Goal: Information Seeking & Learning: Learn about a topic

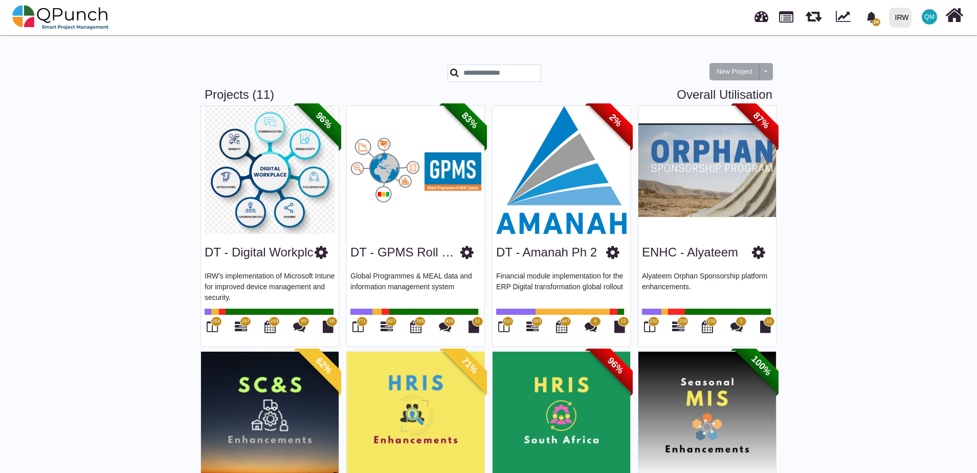
click at [284, 227] on img at bounding box center [270, 170] width 138 height 128
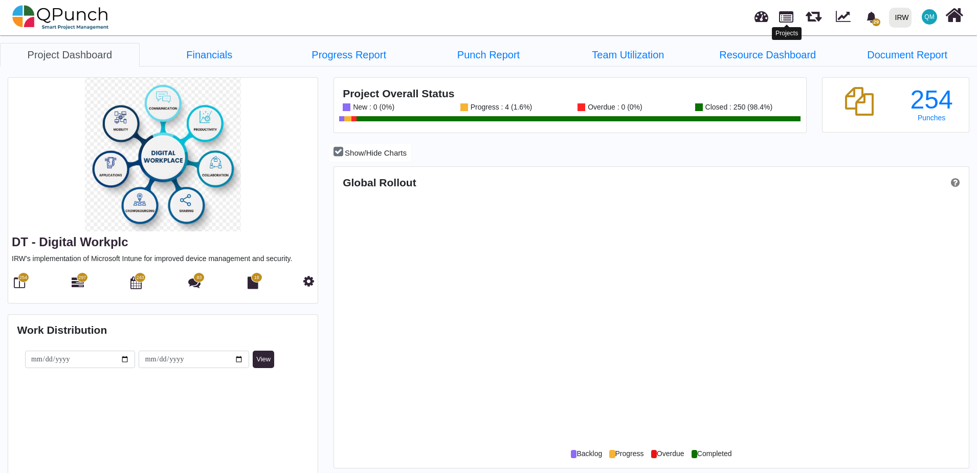
scroll to position [203, 211]
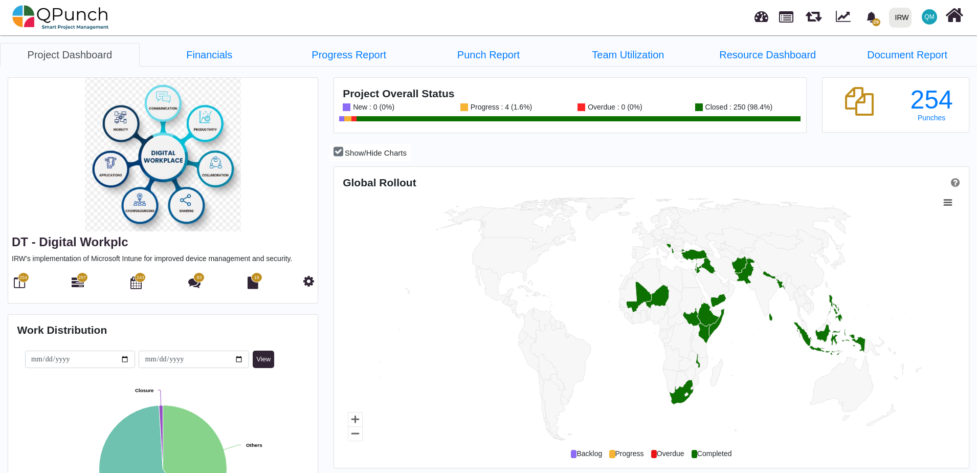
click at [83, 278] on span "297" at bounding box center [82, 277] width 8 height 7
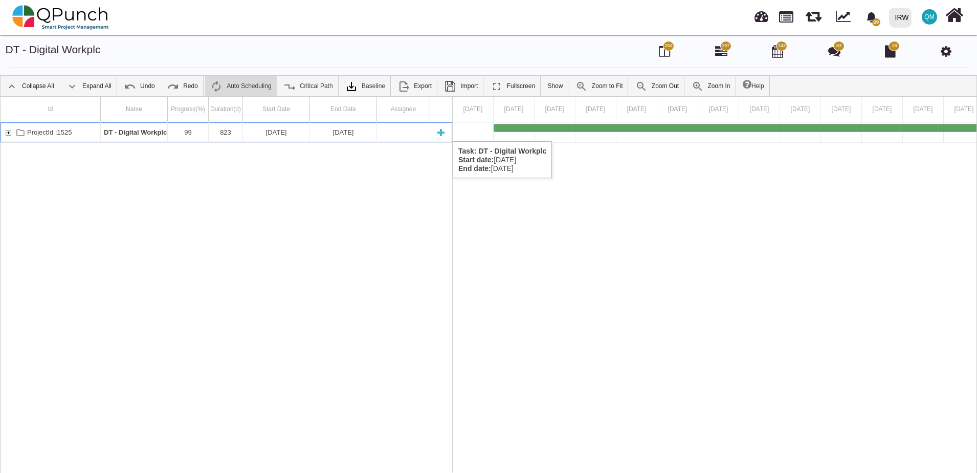
click at [9, 131] on div "ProjectId :1525" at bounding box center [8, 132] width 9 height 20
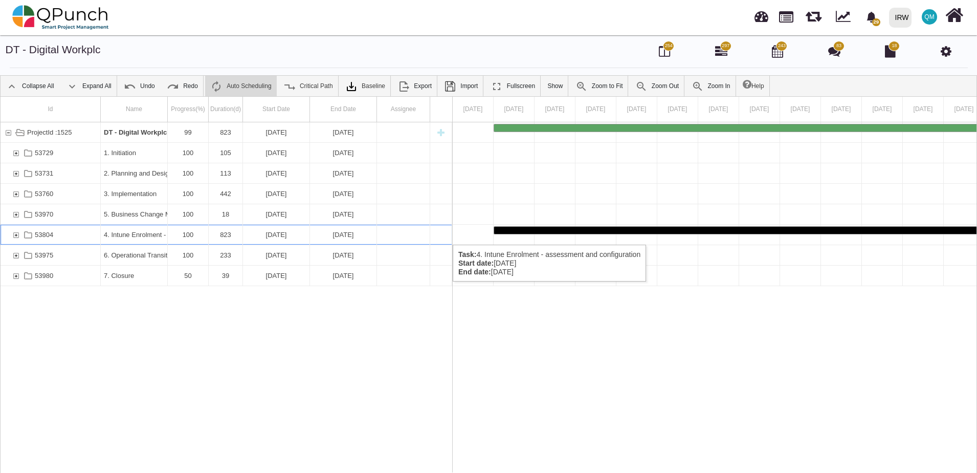
click at [16, 234] on div "53804" at bounding box center [15, 235] width 9 height 20
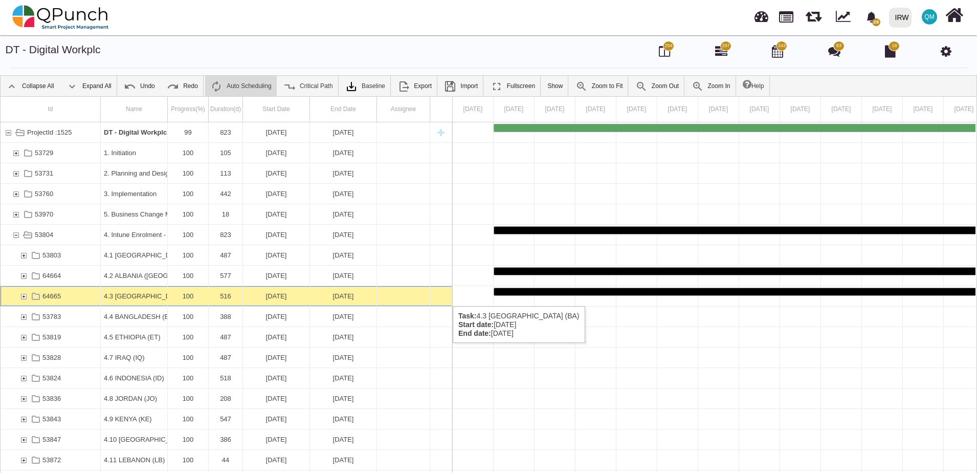
click at [26, 296] on div "64665" at bounding box center [23, 296] width 9 height 20
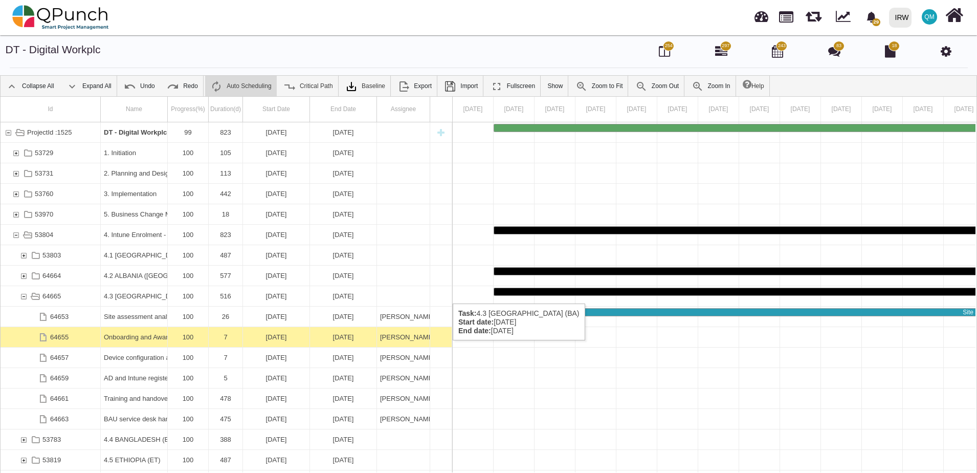
scroll to position [46, 0]
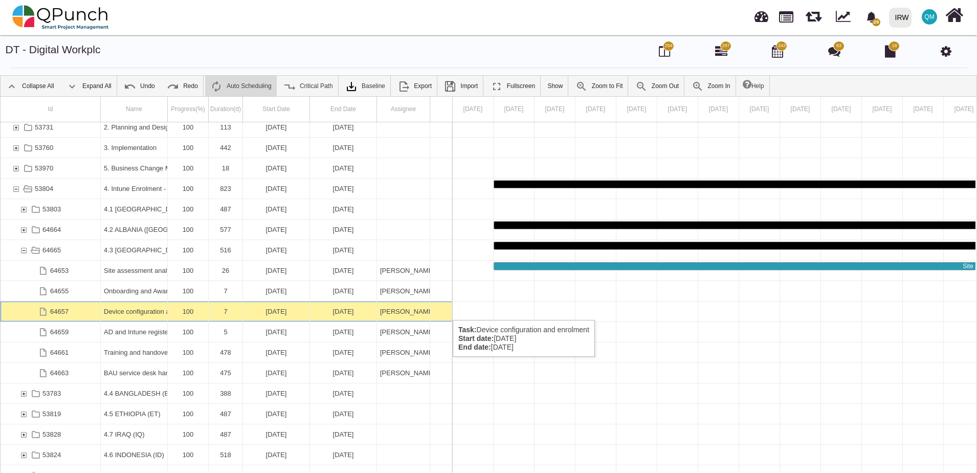
click at [138, 309] on div "Device configuration and enrolment" at bounding box center [134, 311] width 60 height 20
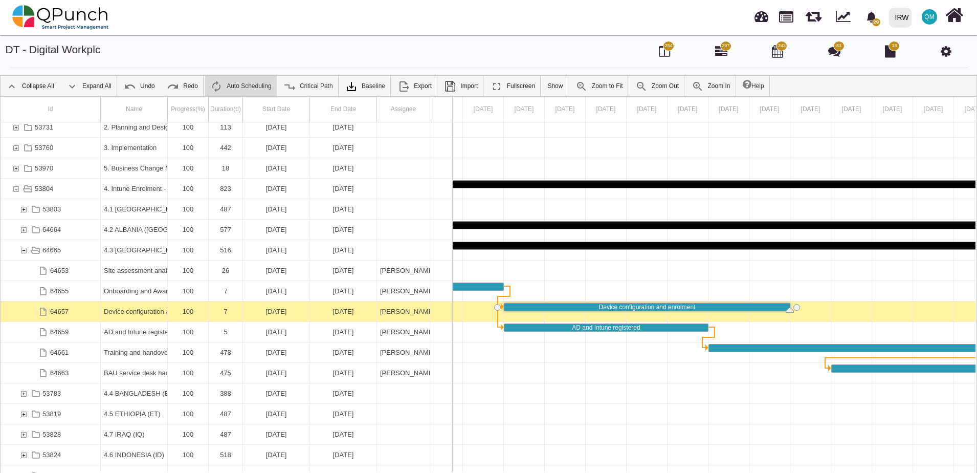
click at [138, 309] on div "Device configuration and enrolment" at bounding box center [134, 311] width 60 height 20
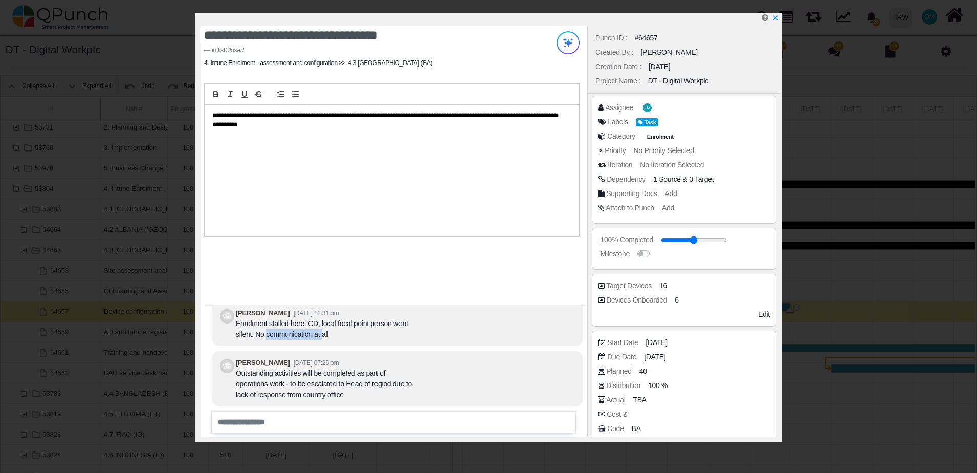
drag, startPoint x: 265, startPoint y: 335, endPoint x: 322, endPoint y: 335, distance: 56.8
click at [322, 335] on div "Enrolment stalled here. CD, local focal point person went silent. No communicat…" at bounding box center [325, 328] width 179 height 21
drag, startPoint x: 275, startPoint y: 325, endPoint x: 386, endPoint y: 325, distance: 111.0
click at [386, 325] on div "Enrolment stalled here. CD, local focal point person went silent. No communicat…" at bounding box center [325, 328] width 179 height 21
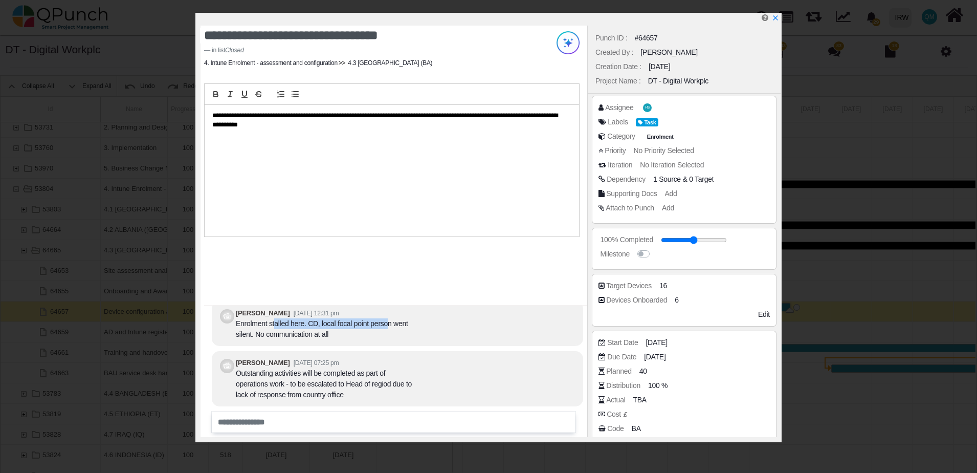
click at [386, 325] on div "Enrolment stalled here. CD, local focal point person went silent. No communicat…" at bounding box center [325, 328] width 179 height 21
drag, startPoint x: 246, startPoint y: 333, endPoint x: 367, endPoint y: 339, distance: 120.9
click at [367, 339] on div "Enrolment stalled here. CD, local focal point person went silent. No communicat…" at bounding box center [325, 328] width 179 height 21
drag, startPoint x: 276, startPoint y: 375, endPoint x: 381, endPoint y: 376, distance: 105.4
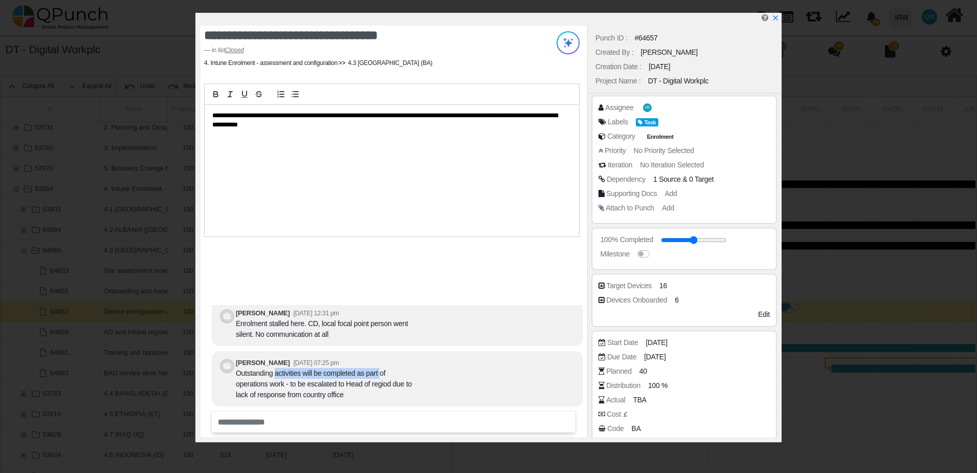
click at [381, 376] on div "Outstanding activities will be completed as part of operations work - to be esc…" at bounding box center [325, 384] width 179 height 32
drag, startPoint x: 252, startPoint y: 385, endPoint x: 364, endPoint y: 388, distance: 111.6
click at [364, 388] on div "Outstanding activities will be completed as part of operations work - to be esc…" at bounding box center [325, 384] width 179 height 32
drag, startPoint x: 364, startPoint y: 388, endPoint x: 331, endPoint y: 397, distance: 34.1
click at [331, 397] on div "Outstanding activities will be completed as part of operations work - to be esc…" at bounding box center [325, 384] width 179 height 32
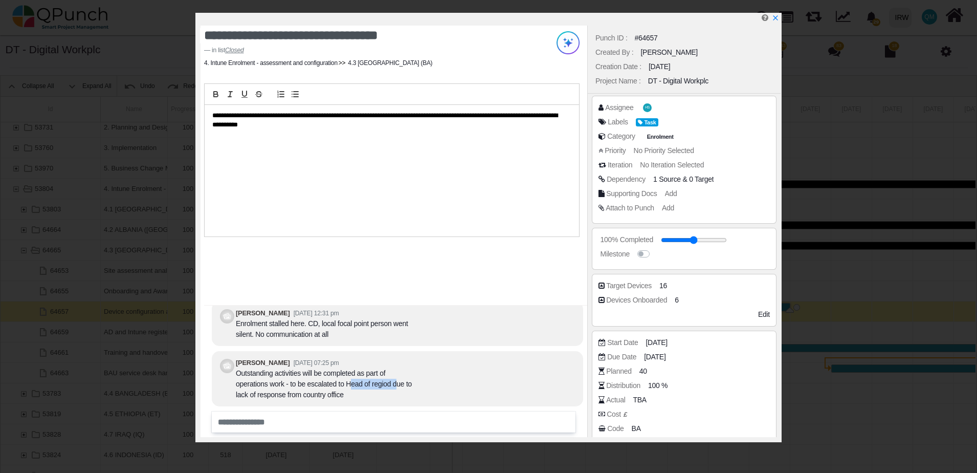
drag, startPoint x: 335, startPoint y: 384, endPoint x: 388, endPoint y: 385, distance: 53.7
click at [388, 385] on div "Outstanding activities will be completed as part of operations work - to be esc…" at bounding box center [325, 384] width 179 height 32
drag, startPoint x: 256, startPoint y: 396, endPoint x: 316, endPoint y: 397, distance: 60.4
click at [316, 397] on div "Outstanding activities will be completed as part of operations work - to be esc…" at bounding box center [325, 384] width 179 height 32
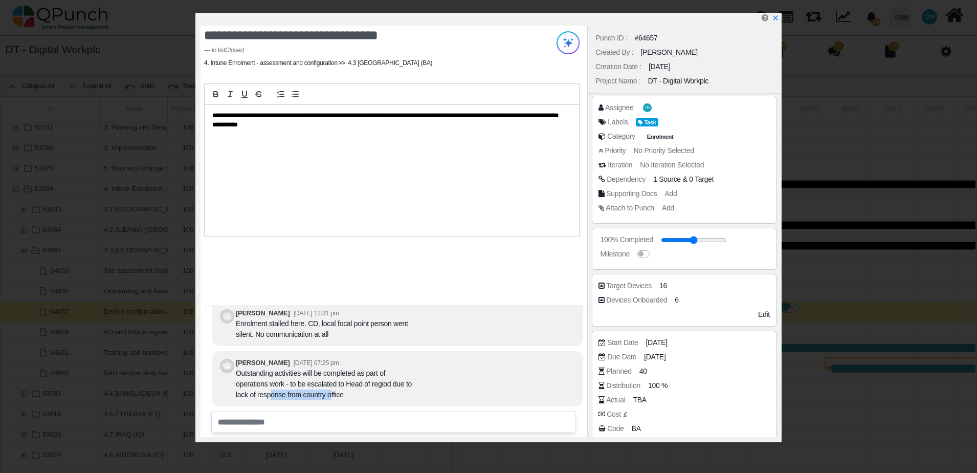
click at [316, 397] on div "Outstanding activities will be completed as part of operations work - to be esc…" at bounding box center [325, 384] width 179 height 32
click at [775, 19] on icon "x" at bounding box center [775, 19] width 6 height 6
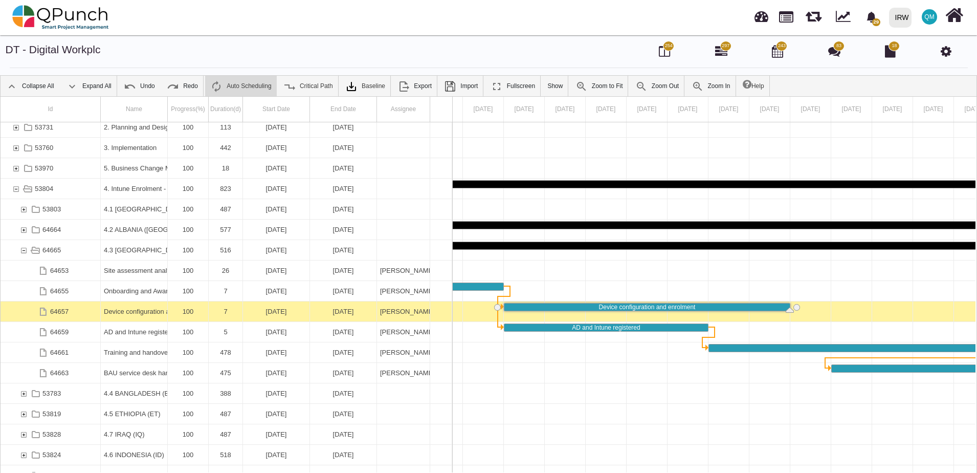
click at [257, 26] on nav "29 Notification Clear Old Domain emails redirect to the new Domain [PERSON_NAME…" at bounding box center [488, 17] width 977 height 35
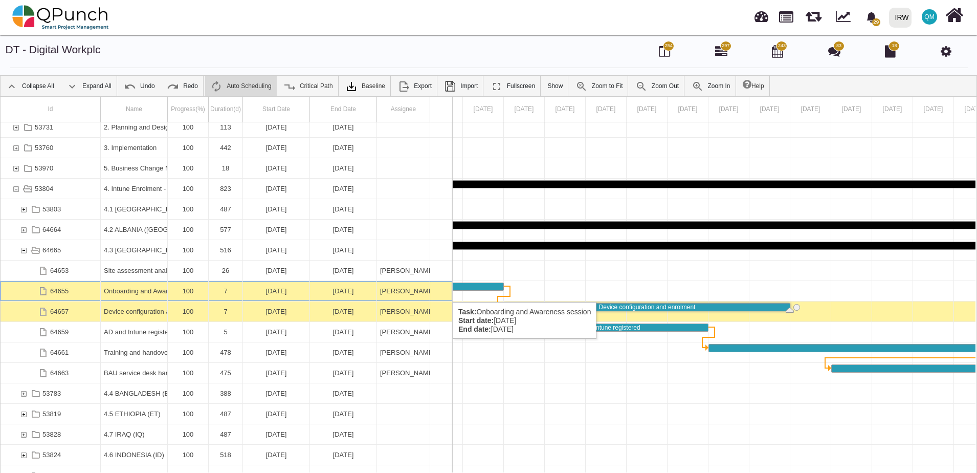
click at [148, 292] on div "Onboarding and Awareness session" at bounding box center [134, 291] width 60 height 20
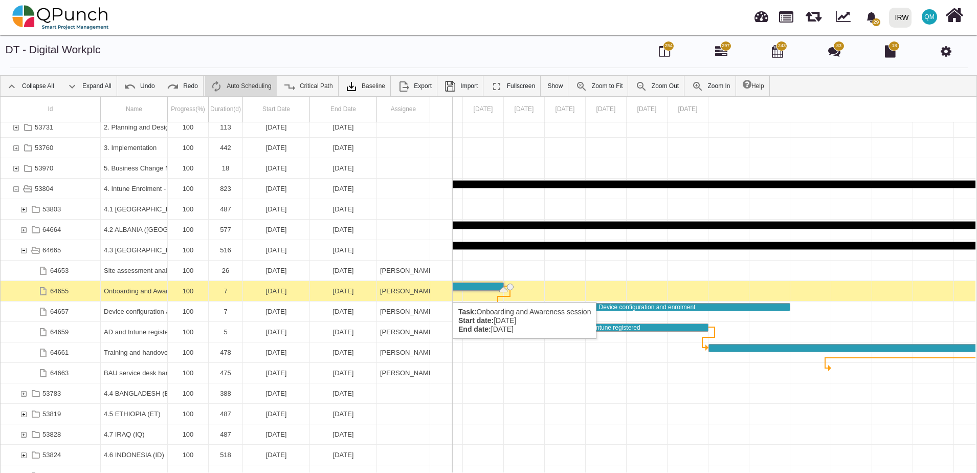
scroll to position [0, 1054]
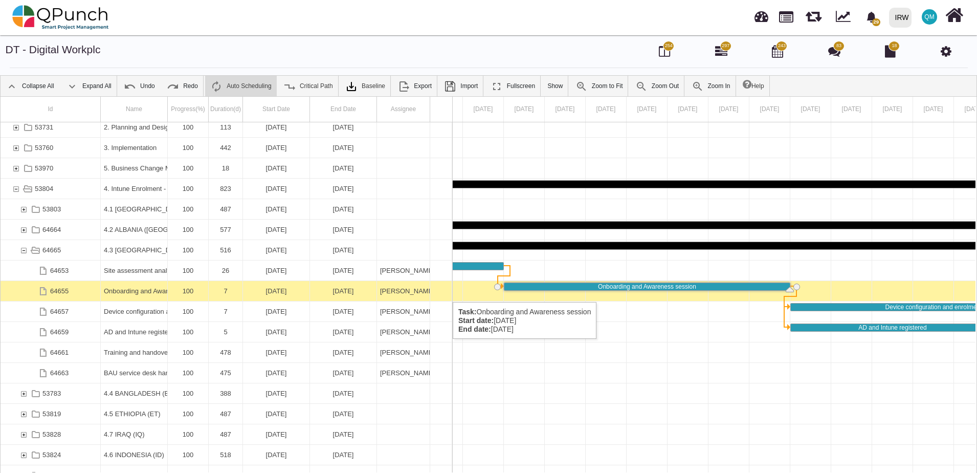
click at [148, 292] on div "Onboarding and Awareness session" at bounding box center [134, 291] width 60 height 20
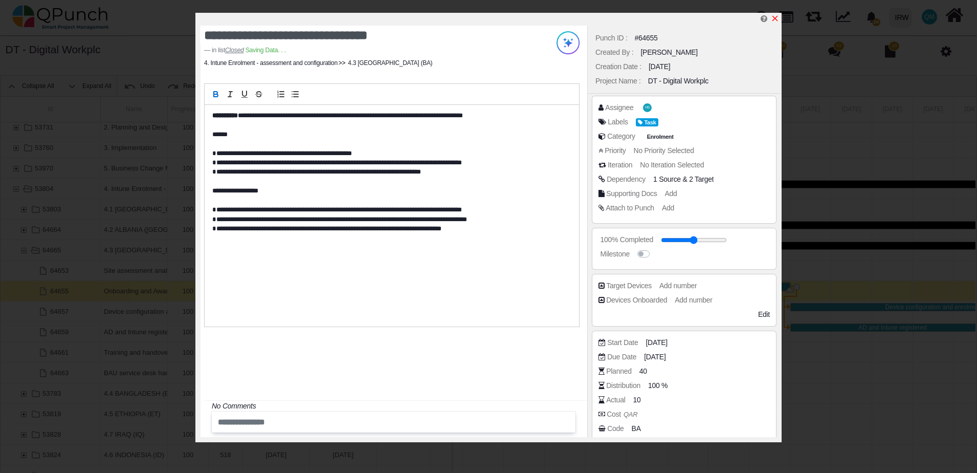
click at [775, 17] on icon "x" at bounding box center [775, 18] width 8 height 8
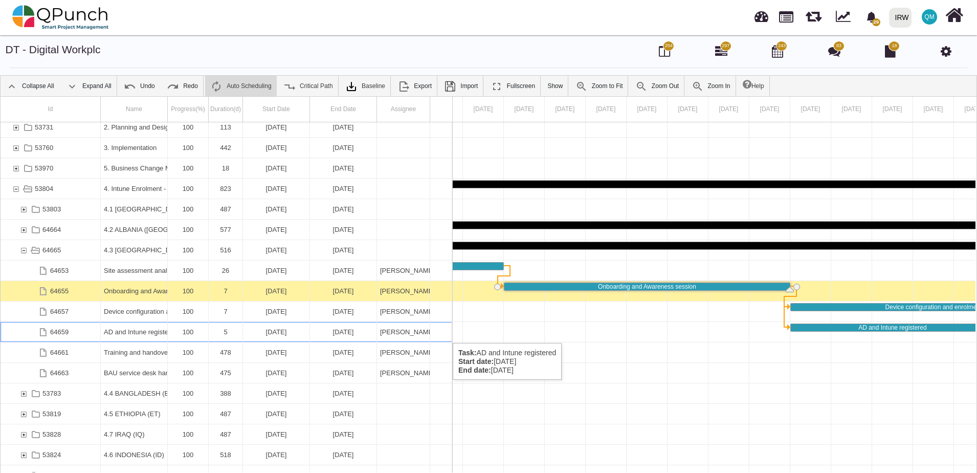
click at [151, 332] on div "AD and Intune registered" at bounding box center [134, 332] width 60 height 20
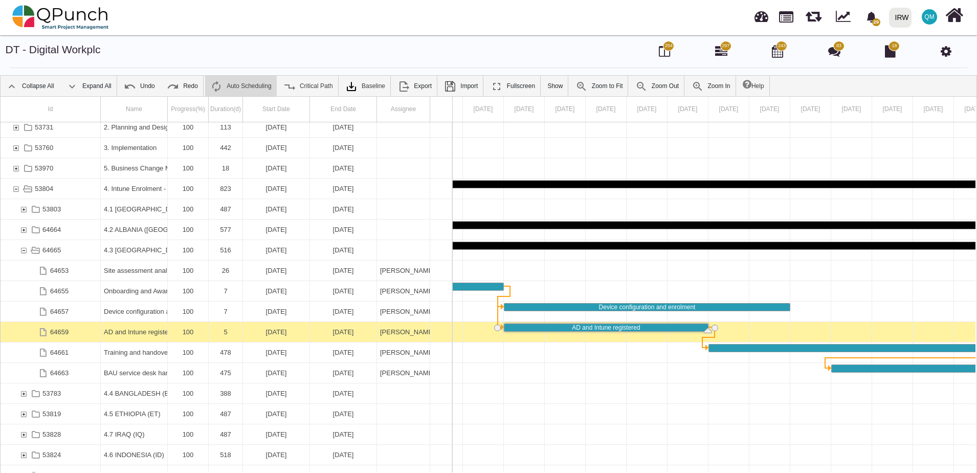
click at [151, 332] on div "AD and Intune registered" at bounding box center [134, 332] width 60 height 20
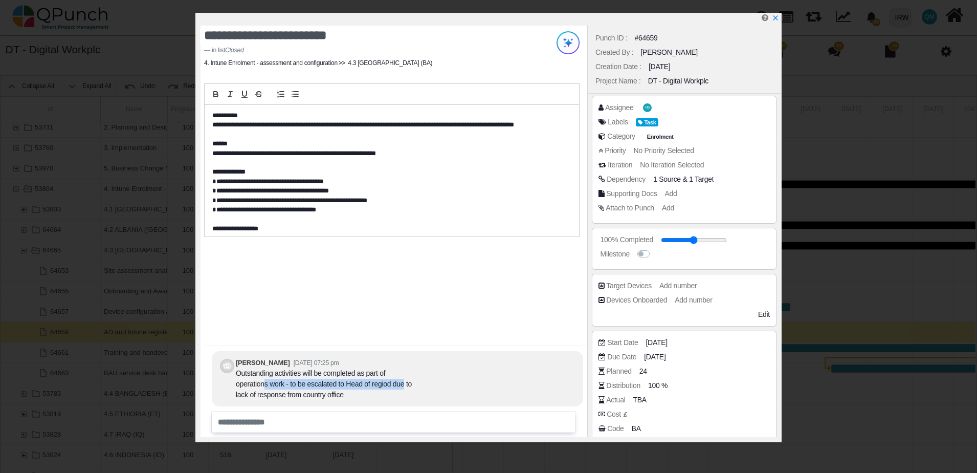
drag, startPoint x: 247, startPoint y: 386, endPoint x: 387, endPoint y: 383, distance: 140.2
click at [387, 383] on div "Outstanding activities will be completed as part of operations work - to be esc…" at bounding box center [325, 384] width 179 height 32
click at [387, 387] on div "Outstanding activities will be completed as part of operations work - to be esc…" at bounding box center [325, 384] width 179 height 32
drag, startPoint x: 337, startPoint y: 386, endPoint x: 396, endPoint y: 384, distance: 59.4
click at [396, 384] on div "Outstanding activities will be completed as part of operations work - to be esc…" at bounding box center [325, 384] width 179 height 32
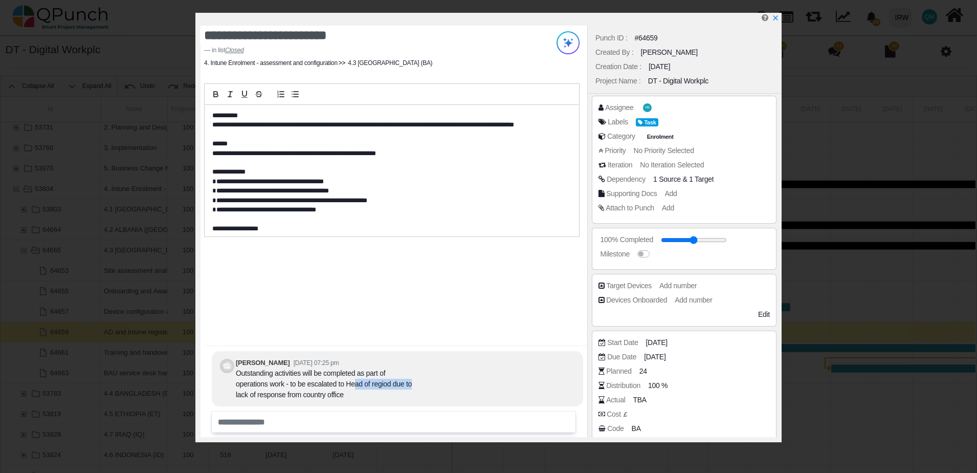
click at [396, 384] on div "Outstanding activities will be completed as part of operations work - to be esc…" at bounding box center [325, 384] width 179 height 32
drag, startPoint x: 251, startPoint y: 396, endPoint x: 321, endPoint y: 396, distance: 70.1
click at [321, 396] on div "Outstanding activities will be completed as part of operations work - to be esc…" at bounding box center [325, 384] width 179 height 32
drag, startPoint x: 321, startPoint y: 396, endPoint x: 299, endPoint y: 393, distance: 22.2
click at [299, 393] on div "Outstanding activities will be completed as part of operations work - to be esc…" at bounding box center [325, 384] width 179 height 32
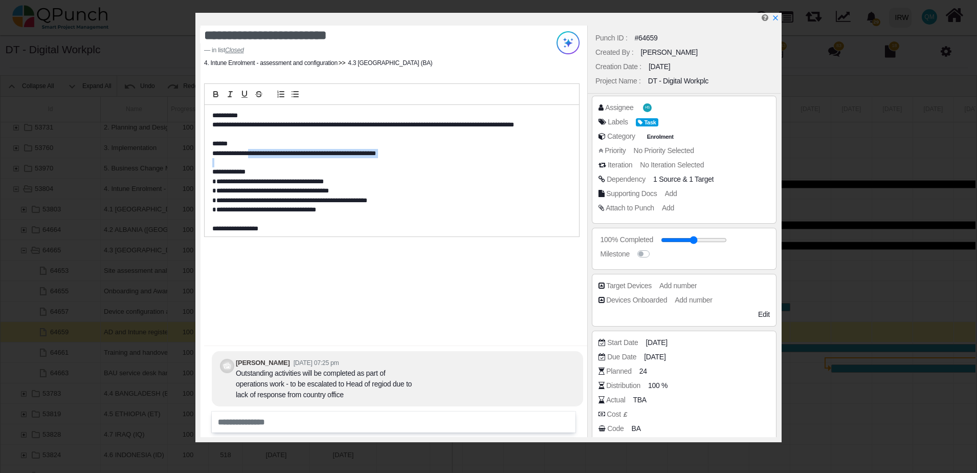
drag, startPoint x: 254, startPoint y: 151, endPoint x: 370, endPoint y: 163, distance: 116.7
click at [370, 162] on div "**********" at bounding box center [392, 171] width 374 height 132
drag, startPoint x: 227, startPoint y: 183, endPoint x: 326, endPoint y: 188, distance: 99.9
click at [326, 188] on div "**********" at bounding box center [392, 171] width 374 height 132
click at [306, 204] on p "**********" at bounding box center [388, 200] width 353 height 9
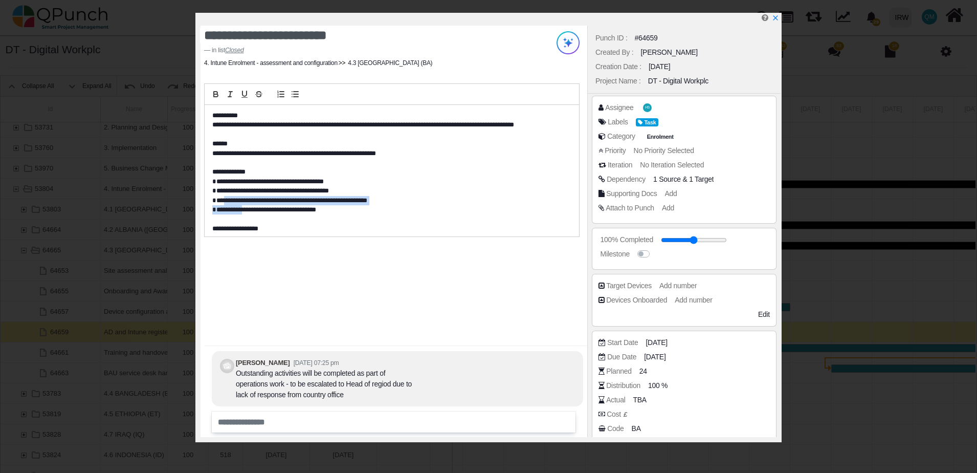
drag, startPoint x: 237, startPoint y: 208, endPoint x: 319, endPoint y: 224, distance: 83.9
click at [319, 224] on div "**********" at bounding box center [392, 171] width 374 height 132
click at [319, 224] on p "**********" at bounding box center [388, 228] width 353 height 9
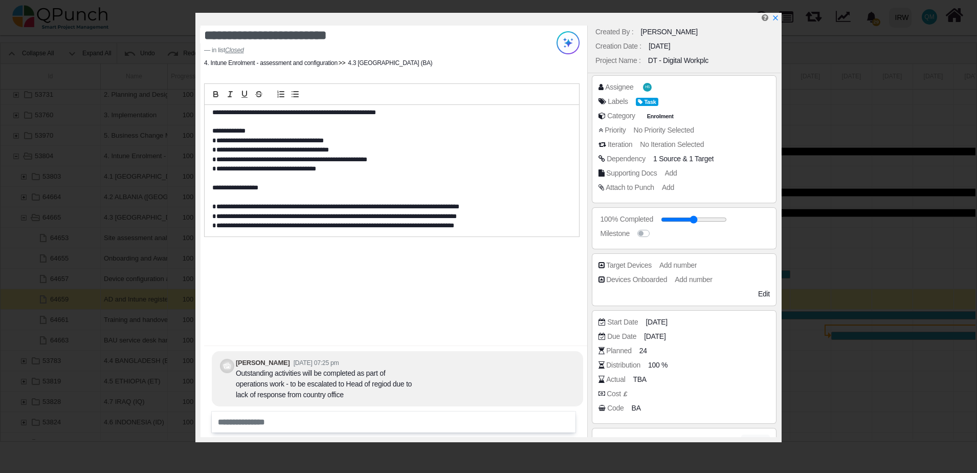
scroll to position [0, 0]
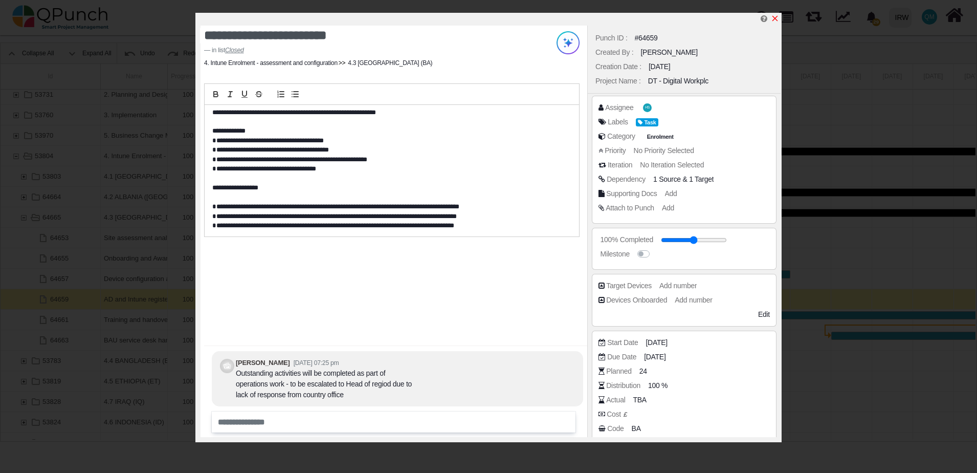
click at [776, 16] on icon "x" at bounding box center [775, 18] width 8 height 8
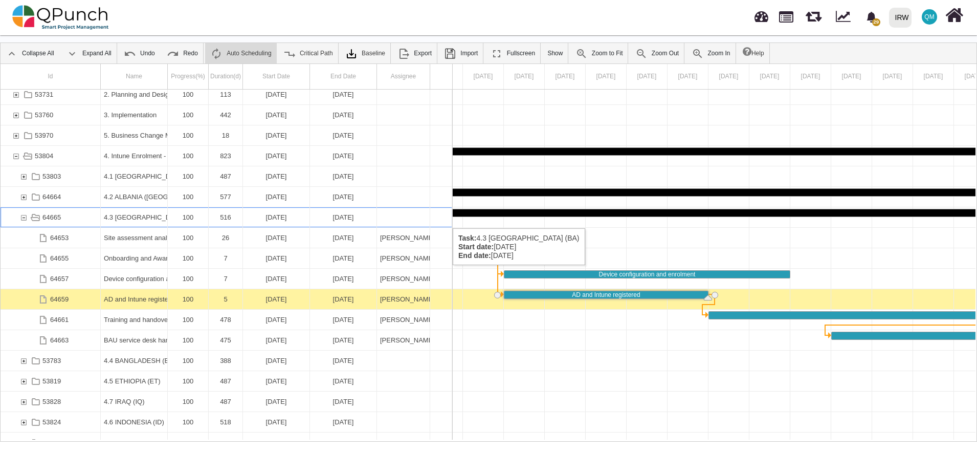
click at [132, 218] on div "4.3 [GEOGRAPHIC_DATA] (BA)" at bounding box center [134, 217] width 60 height 20
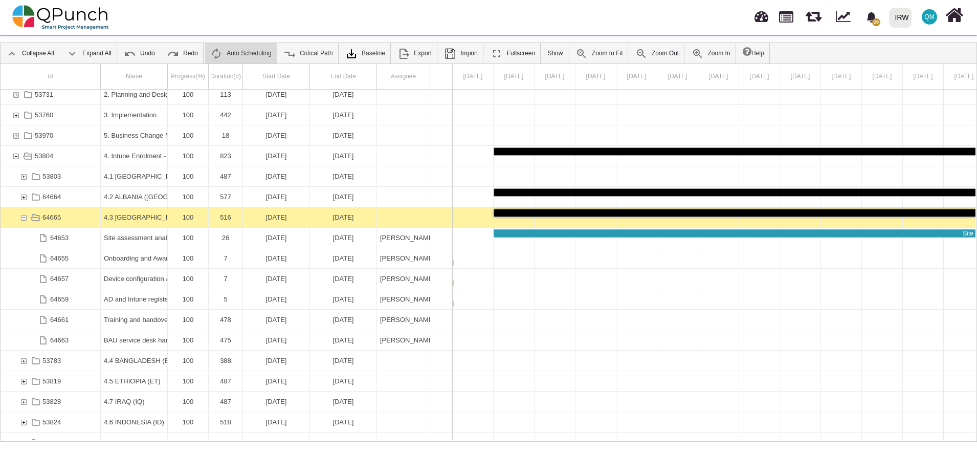
click at [132, 218] on div "4.3 [GEOGRAPHIC_DATA] (BA)" at bounding box center [134, 217] width 60 height 20
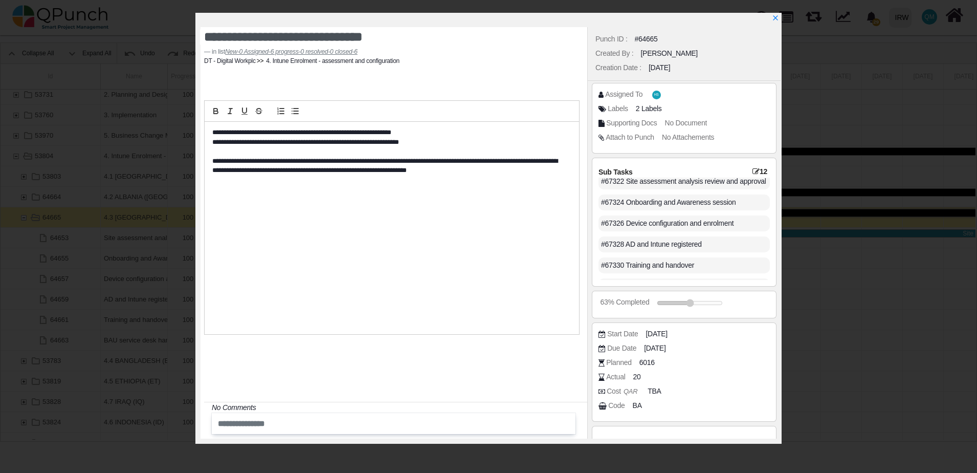
scroll to position [149, 0]
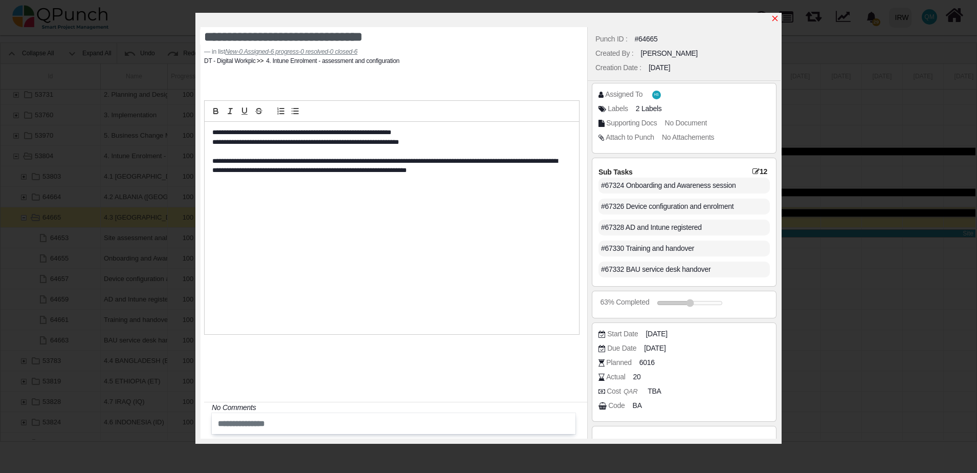
click at [777, 19] on icon "x" at bounding box center [775, 18] width 8 height 8
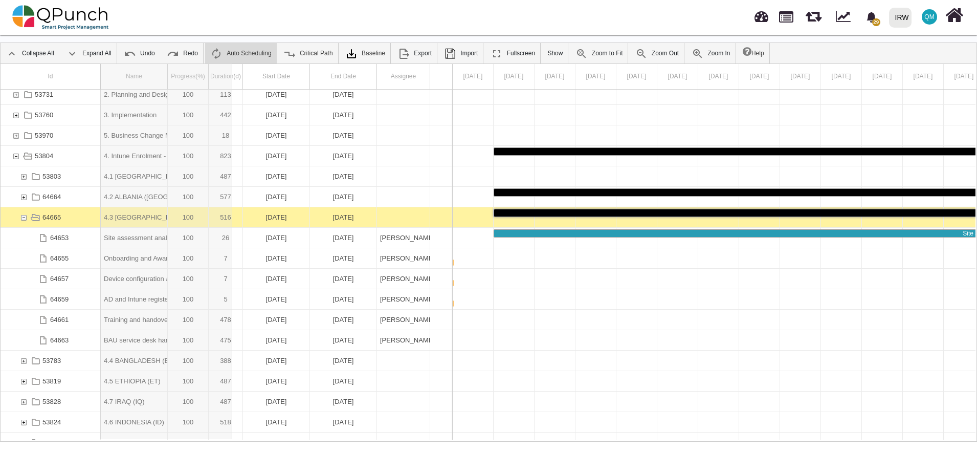
drag, startPoint x: 168, startPoint y: 79, endPoint x: 232, endPoint y: 79, distance: 64.5
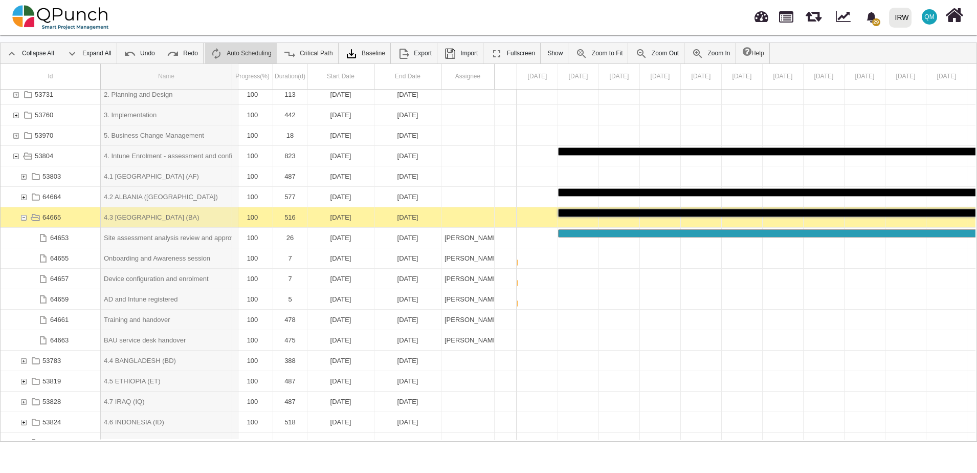
drag, startPoint x: 232, startPoint y: 79, endPoint x: 257, endPoint y: 79, distance: 25.1
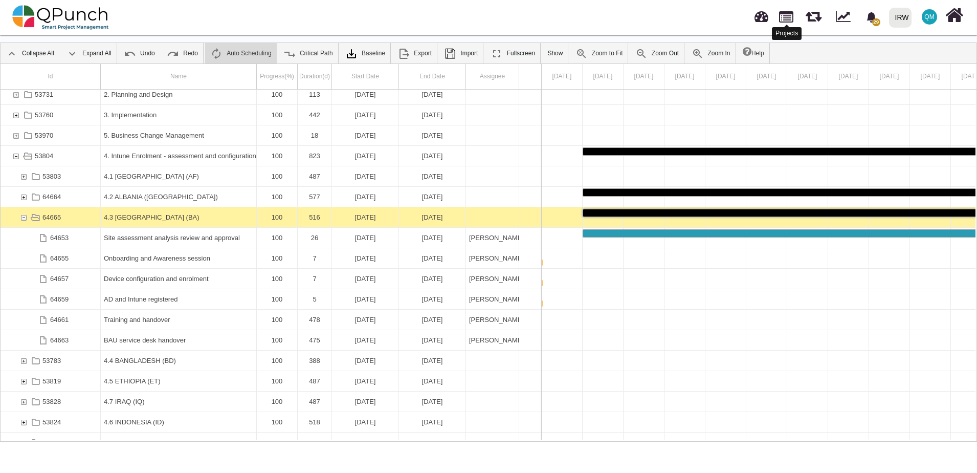
drag, startPoint x: 788, startPoint y: 14, endPoint x: 778, endPoint y: 14, distance: 10.2
click at [788, 14] on link at bounding box center [786, 15] width 14 height 17
